Goal: Navigation & Orientation: Find specific page/section

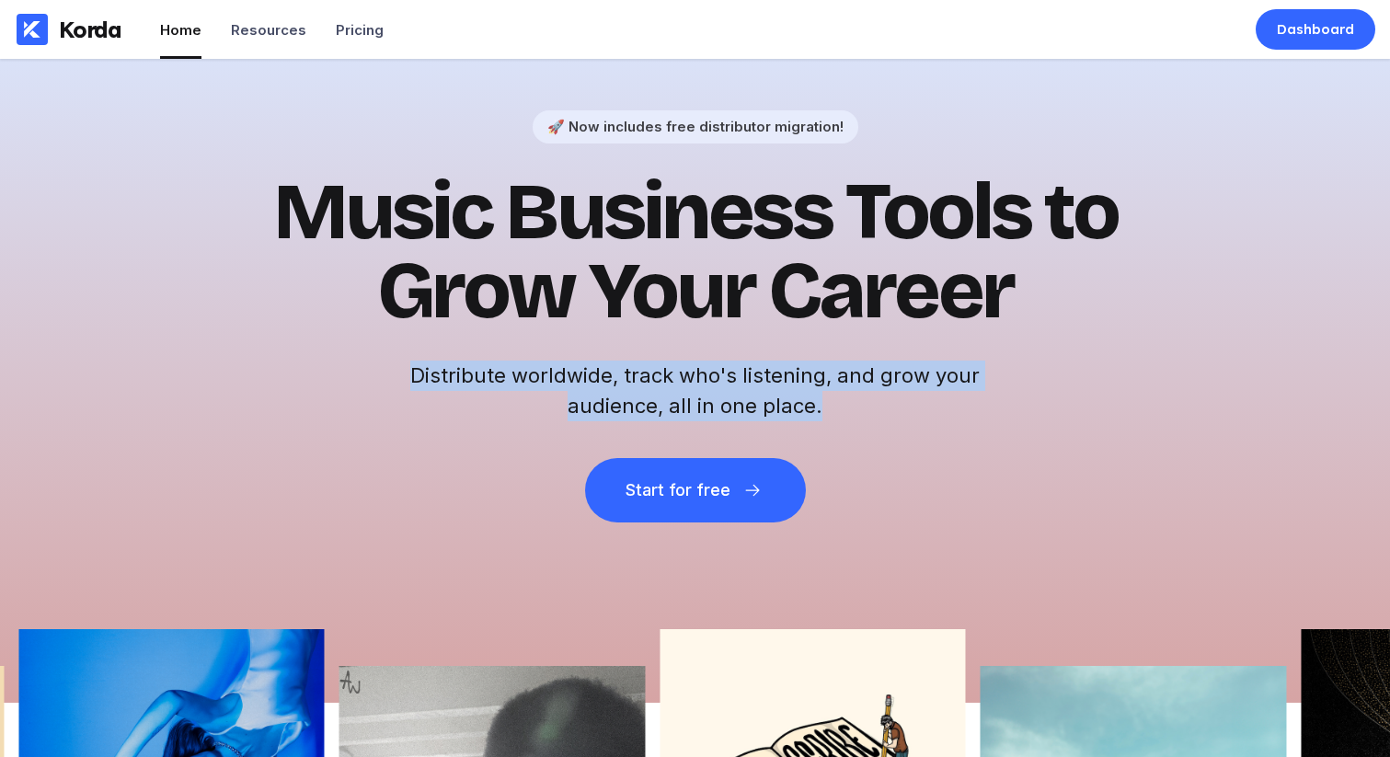
drag, startPoint x: 407, startPoint y: 367, endPoint x: 899, endPoint y: 421, distance: 494.1
click at [899, 421] on h2 "Distribute worldwide, track who's listening, and grow your audience, all in one…" at bounding box center [695, 391] width 589 height 61
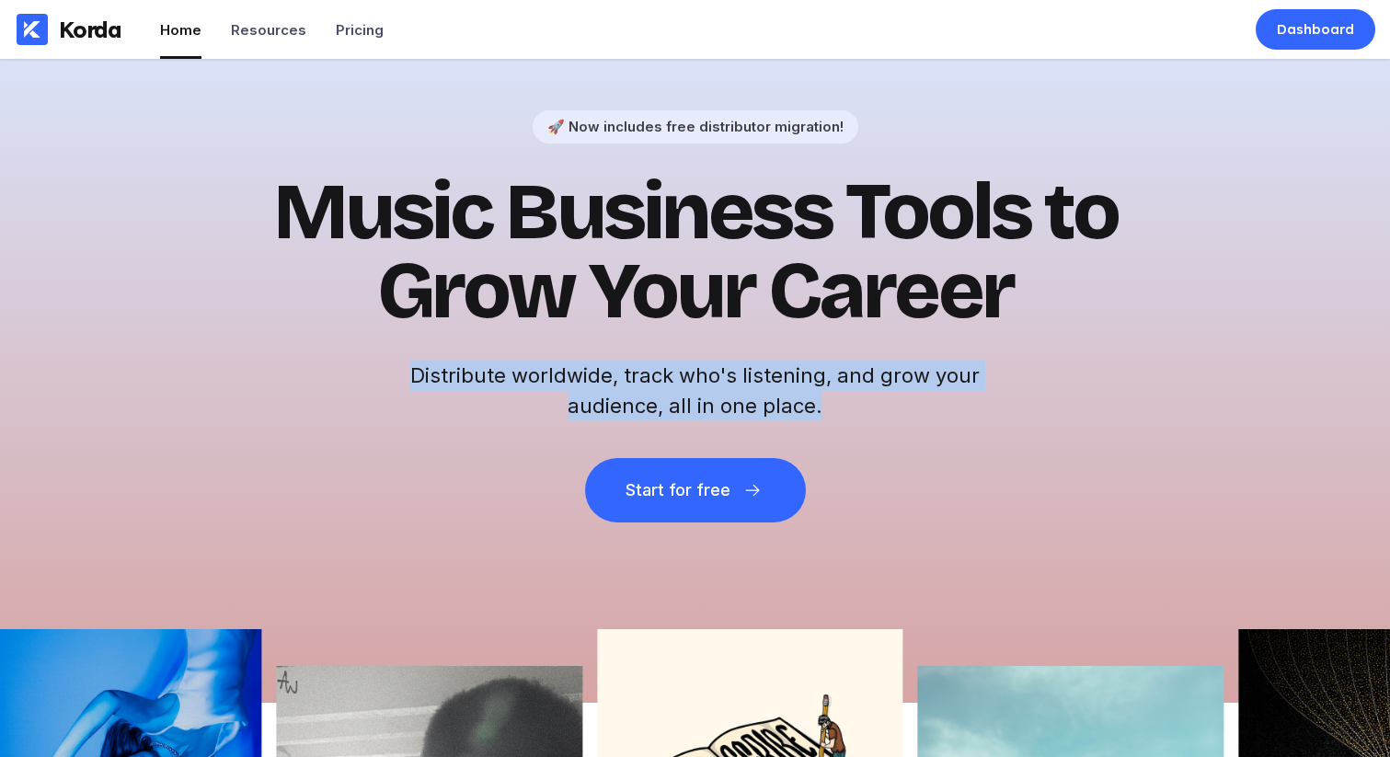
click at [1099, 238] on h1 "Music Business Tools to Grow Your Career" at bounding box center [695, 252] width 901 height 158
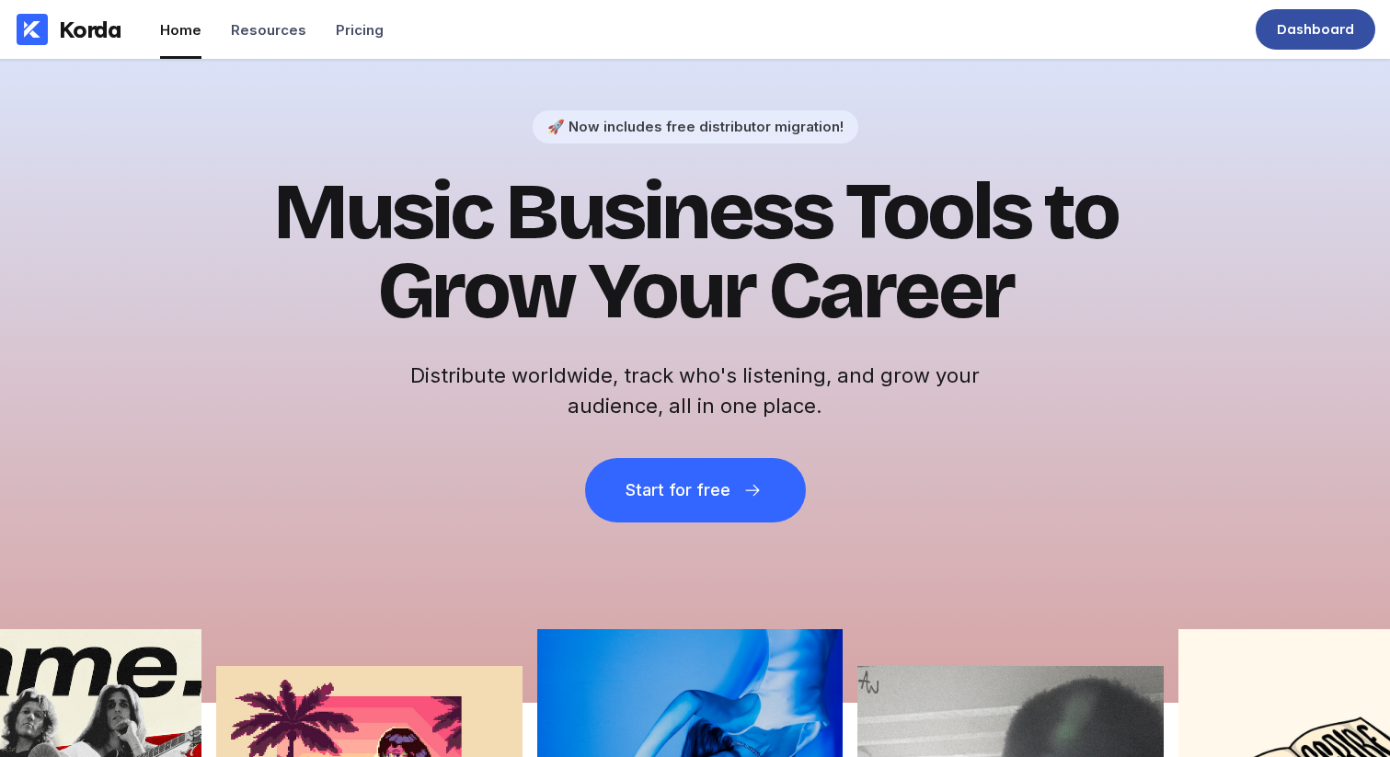
click at [1306, 35] on div "Dashboard" at bounding box center [1315, 29] width 77 height 18
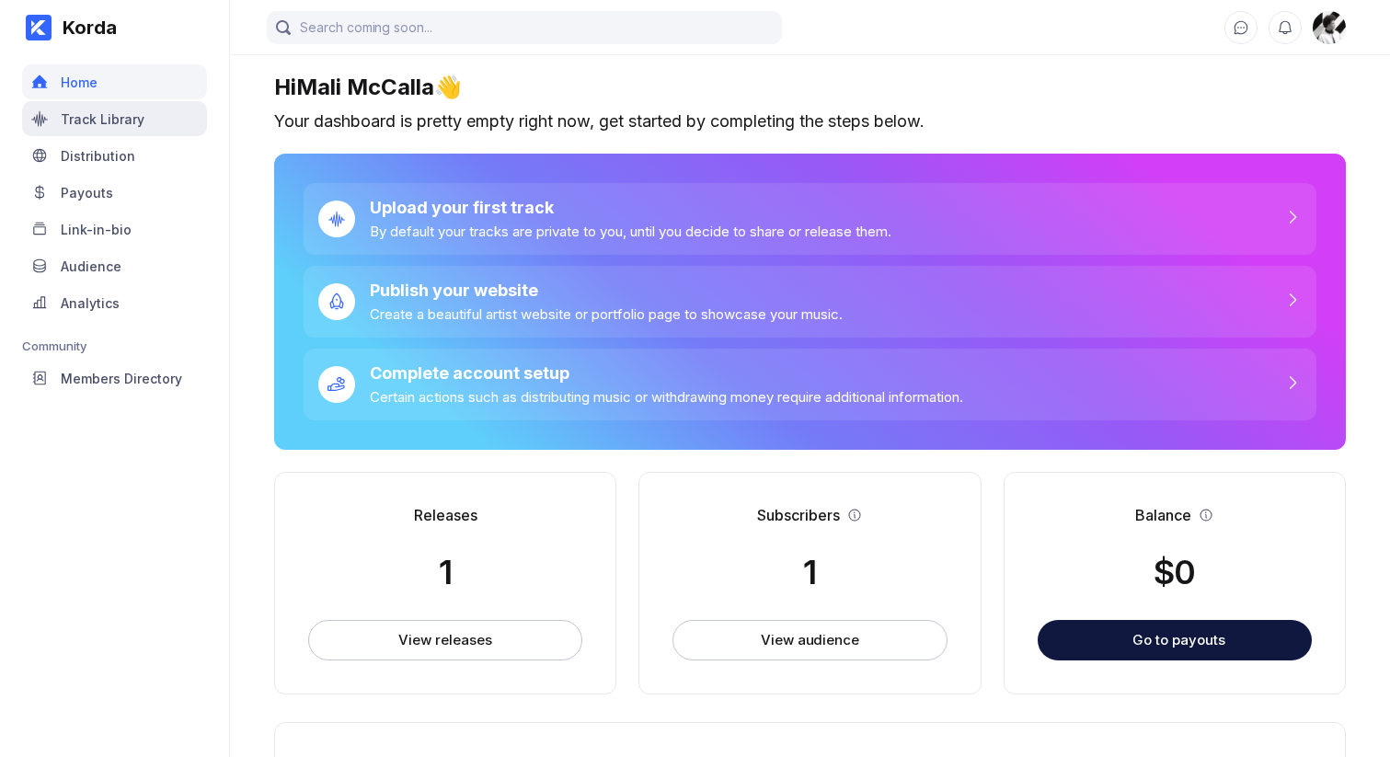
click at [90, 109] on div "Track Library" at bounding box center [114, 118] width 185 height 35
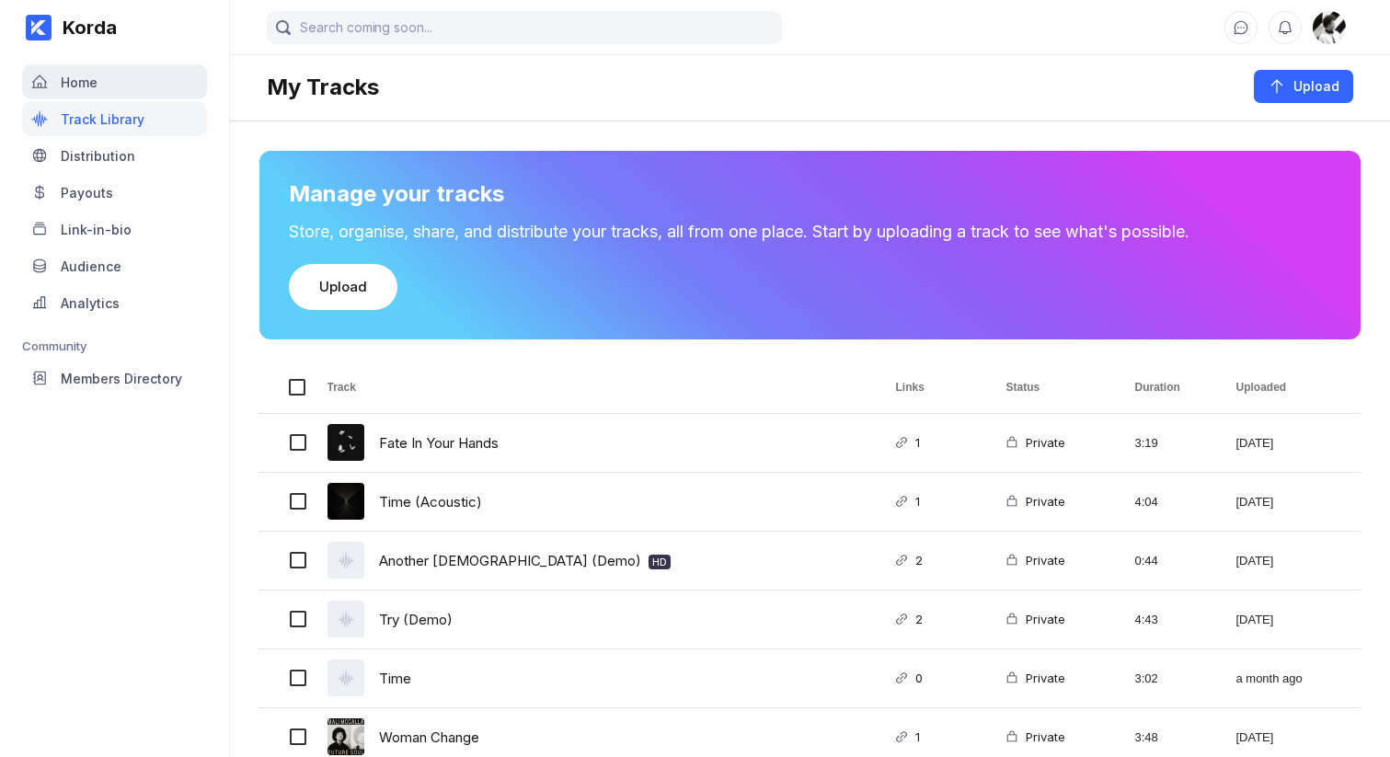
click at [112, 78] on div "Home" at bounding box center [114, 81] width 185 height 35
